Goal: Register for event/course

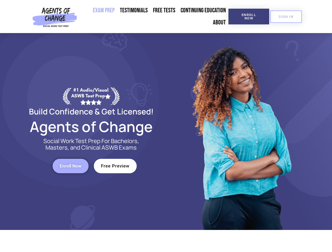
click at [166, 126] on div at bounding box center [241, 131] width 150 height 197
click at [249, 17] on span "Enroll Now" at bounding box center [249, 16] width 24 height 7
click at [286, 17] on span "SIGN IN" at bounding box center [286, 16] width 15 height 3
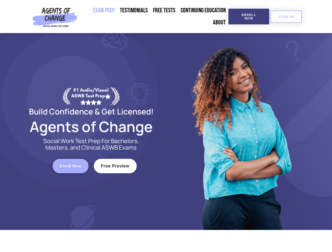
click at [70, 166] on span "Enroll Now" at bounding box center [71, 166] width 22 height 4
click at [115, 166] on span "Free Preview" at bounding box center [115, 166] width 29 height 4
